Goal: Find specific page/section: Find specific page/section

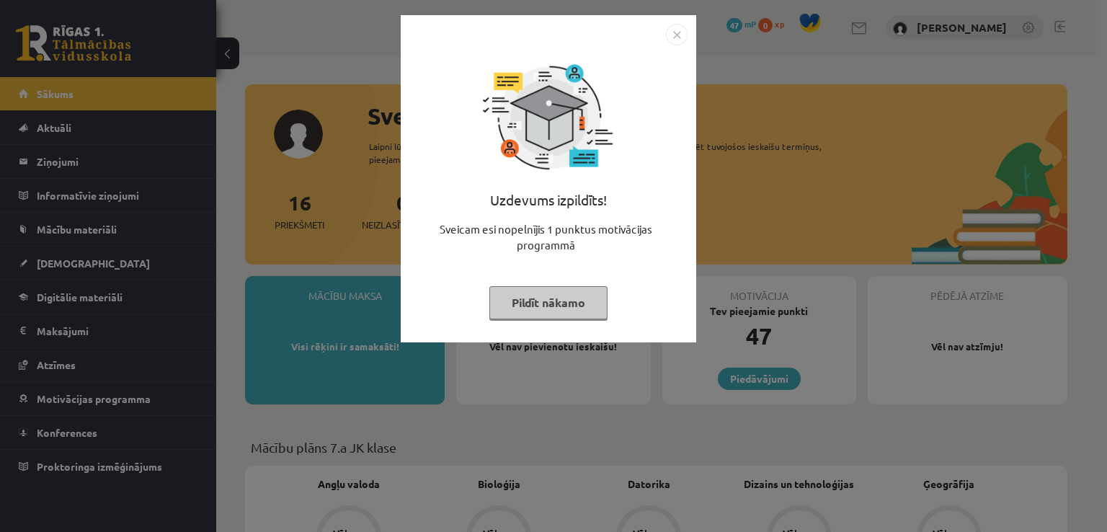
click at [666, 36] on img "Close" at bounding box center [677, 35] width 22 height 22
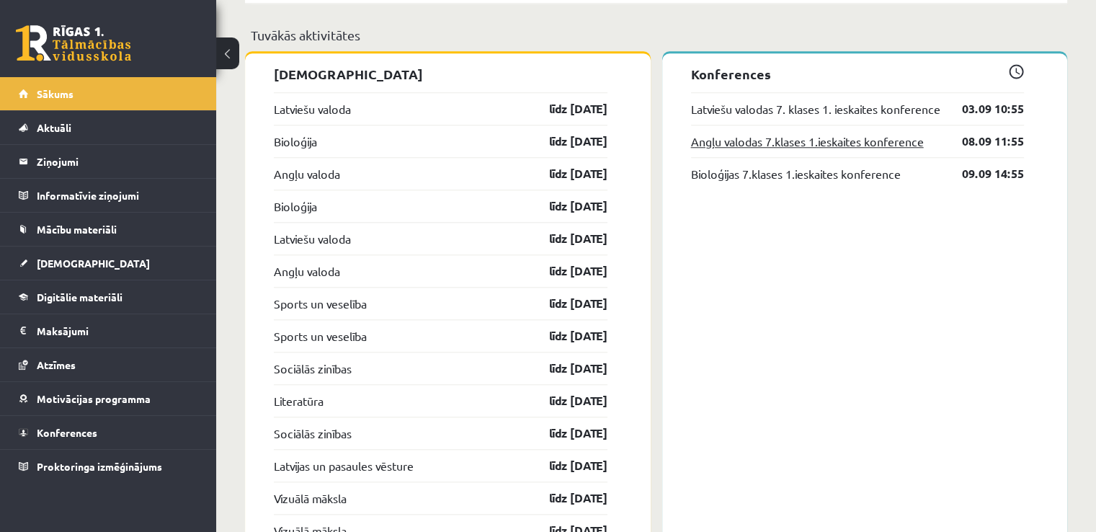
scroll to position [1441, 0]
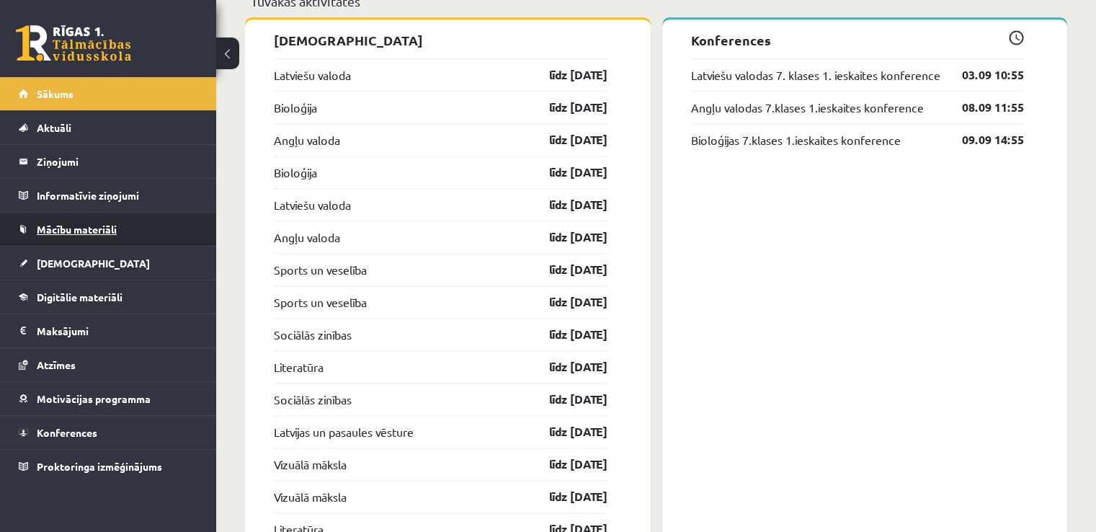
click at [138, 231] on link "Mācību materiāli" at bounding box center [108, 229] width 179 height 33
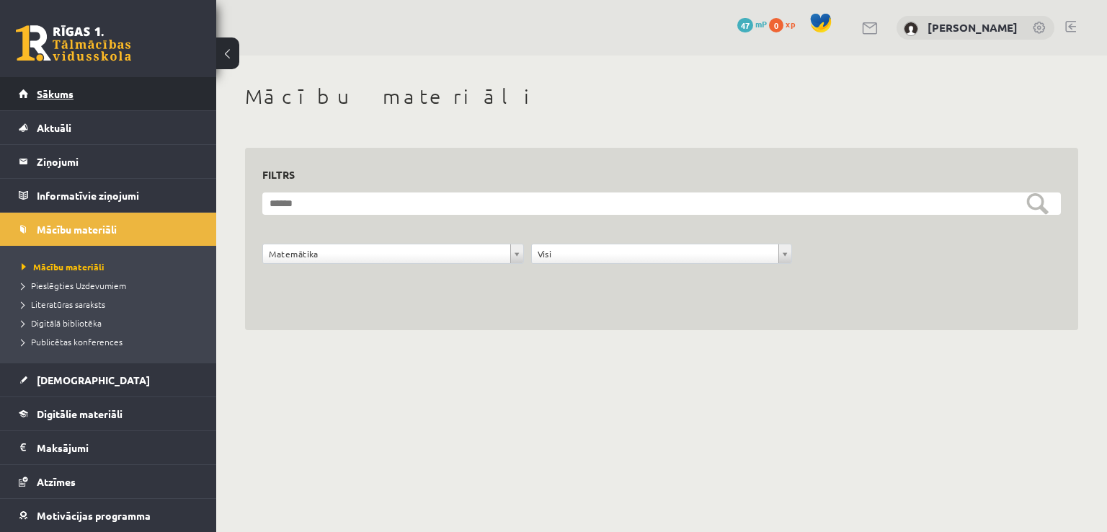
click at [89, 102] on link "Sākums" at bounding box center [108, 93] width 179 height 33
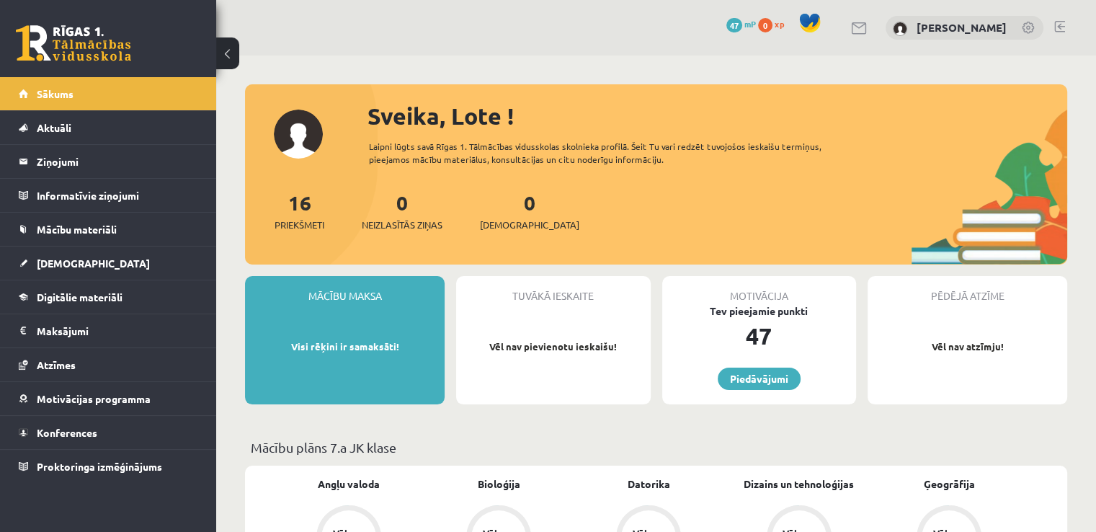
drag, startPoint x: 1061, startPoint y: 25, endPoint x: 992, endPoint y: 1, distance: 73.4
click at [1061, 25] on link at bounding box center [1059, 27] width 11 height 12
